Goal: Navigation & Orientation: Understand site structure

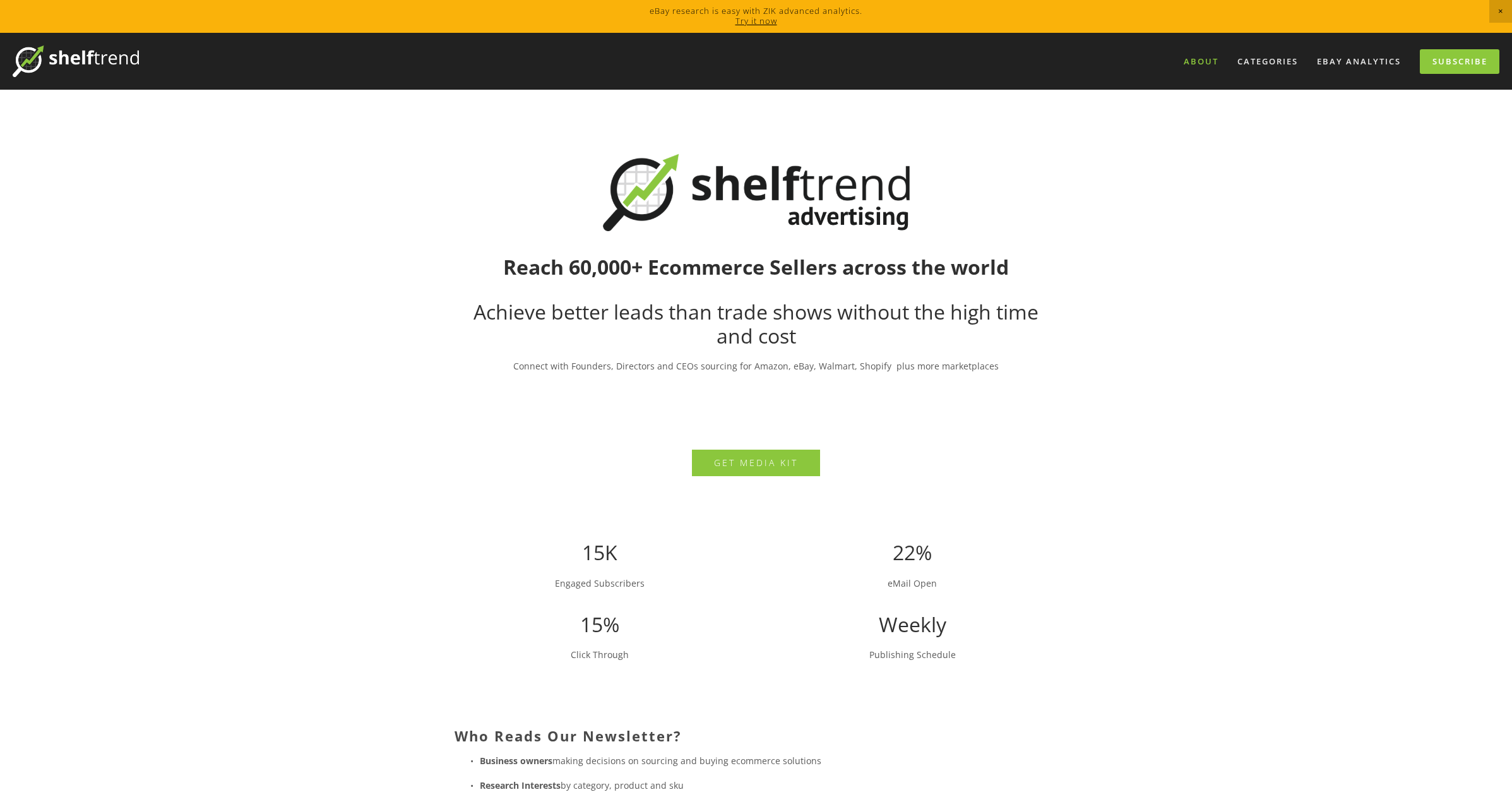
click at [1193, 65] on link "About" at bounding box center [1201, 62] width 51 height 21
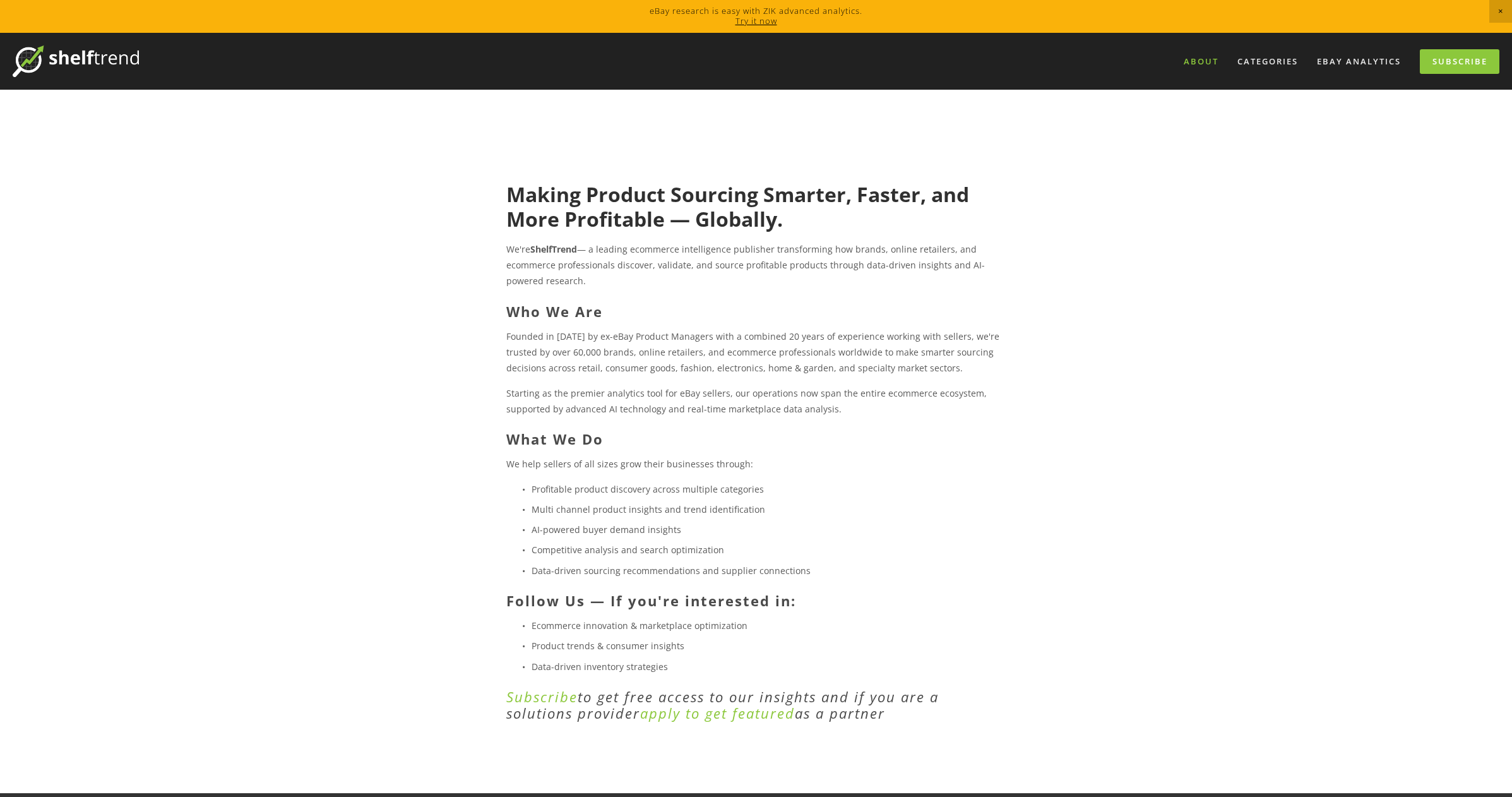
click at [88, 59] on img at bounding box center [75, 61] width 126 height 32
